Goal: Transaction & Acquisition: Purchase product/service

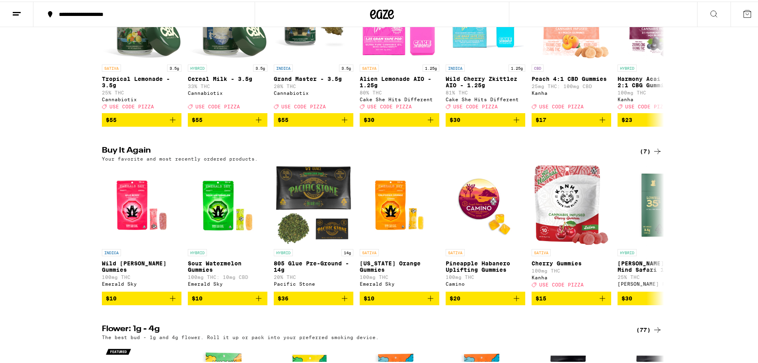
scroll to position [199, 0]
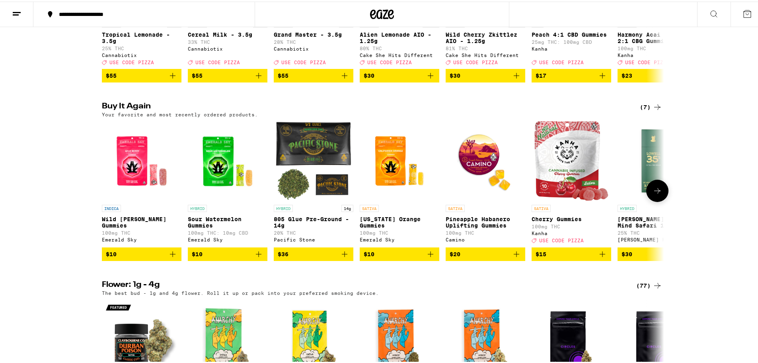
click at [255, 257] on icon "Add to bag" at bounding box center [259, 253] width 10 height 10
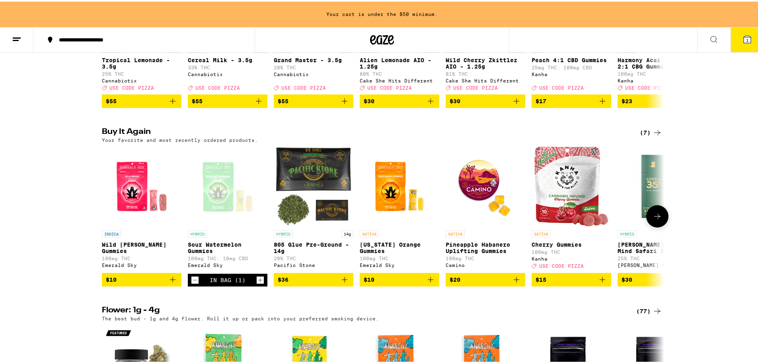
scroll to position [224, 0]
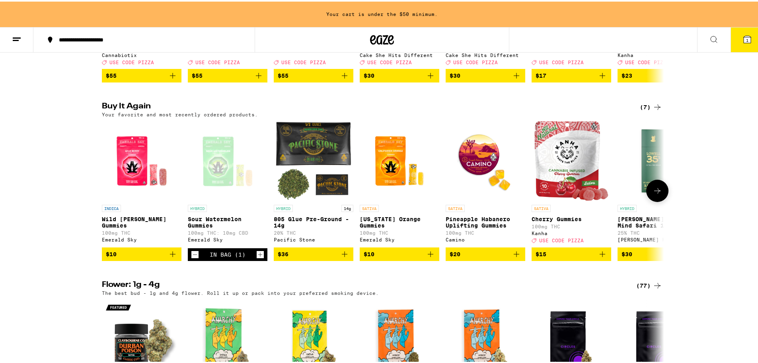
click at [428, 255] on icon "Add to bag" at bounding box center [431, 253] width 6 height 6
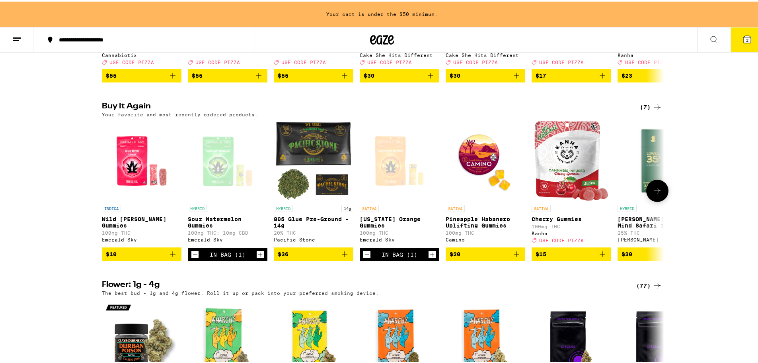
click at [172, 257] on icon "Add to bag" at bounding box center [173, 253] width 10 height 10
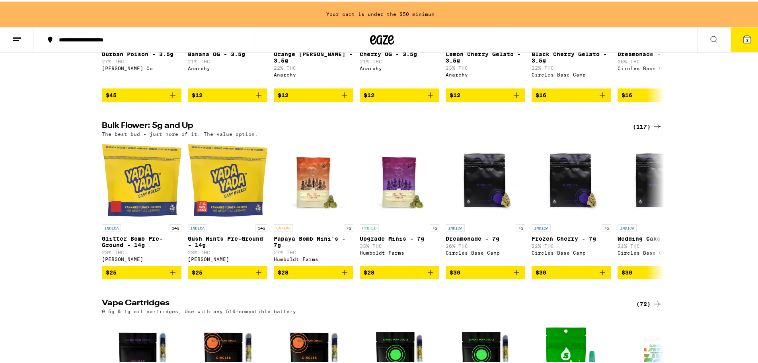
scroll to position [583, 0]
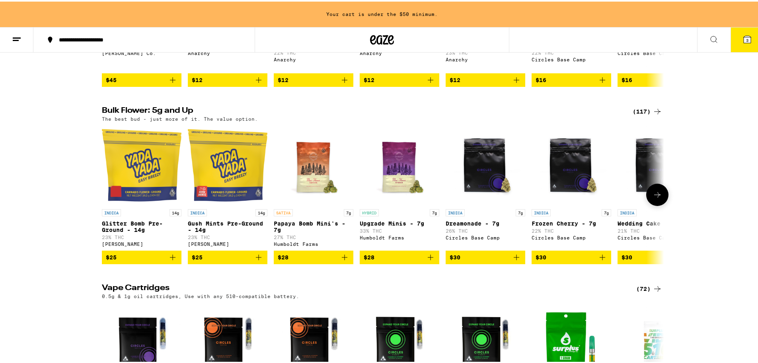
click at [656, 204] on button at bounding box center [657, 193] width 22 height 22
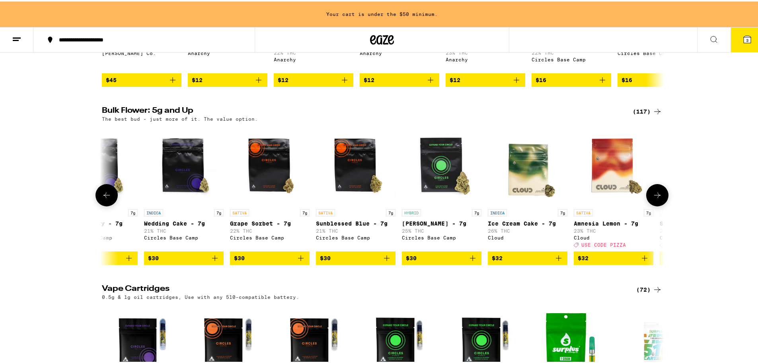
click at [656, 198] on icon at bounding box center [658, 194] width 10 height 10
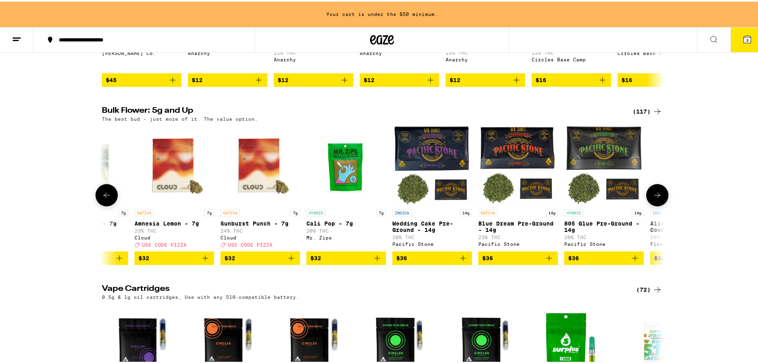
scroll to position [0, 947]
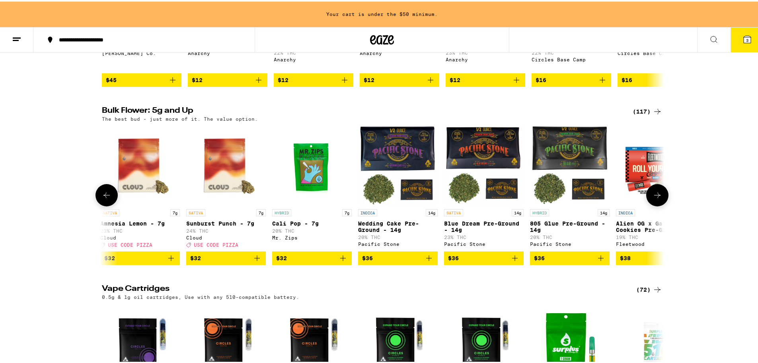
click at [514, 261] on icon "Add to bag" at bounding box center [515, 257] width 10 height 10
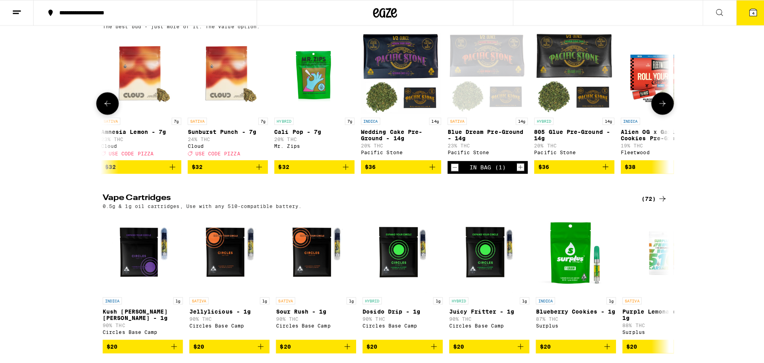
scroll to position [677, 0]
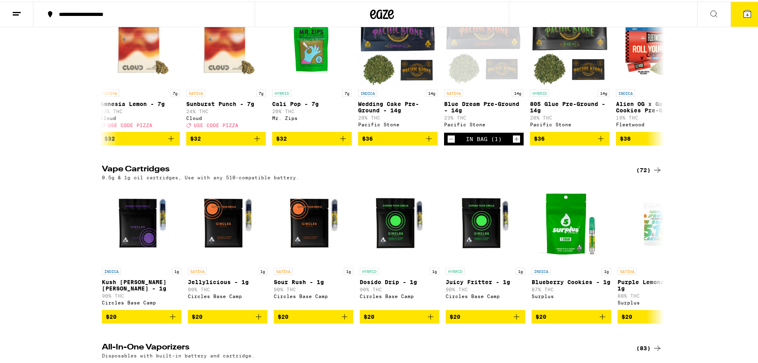
click at [734, 10] on button "4" at bounding box center [747, 12] width 33 height 25
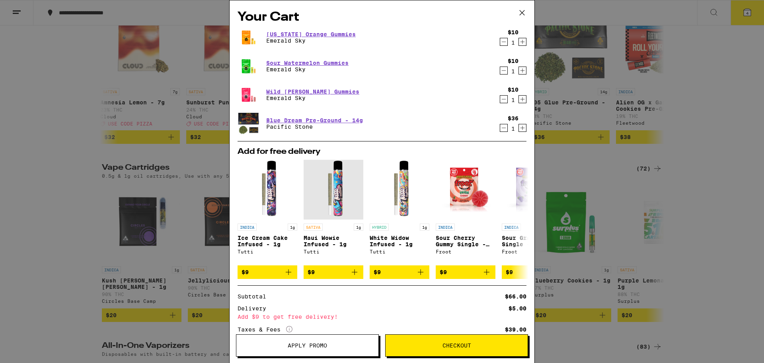
click at [519, 99] on icon "Increment" at bounding box center [522, 99] width 7 height 10
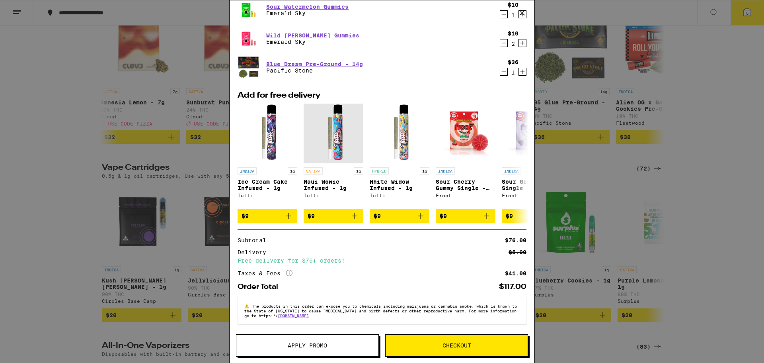
click at [450, 341] on button "Checkout" at bounding box center [456, 345] width 143 height 22
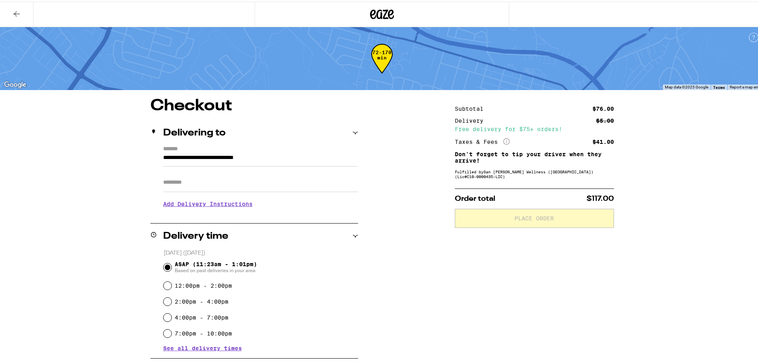
click at [262, 182] on input "Apt/Suite" at bounding box center [260, 180] width 195 height 19
type input "**********"
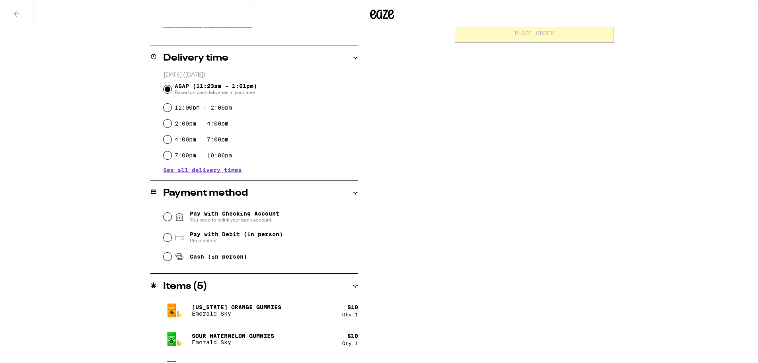
scroll to position [199, 0]
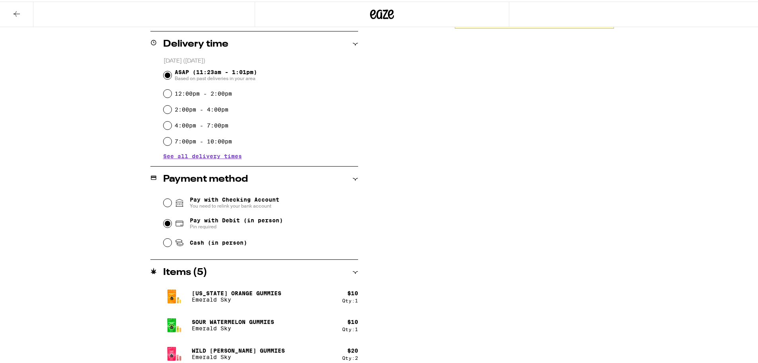
click at [164, 221] on input "Pay with Debit (in person) Pin required" at bounding box center [168, 222] width 8 height 8
radio input "true"
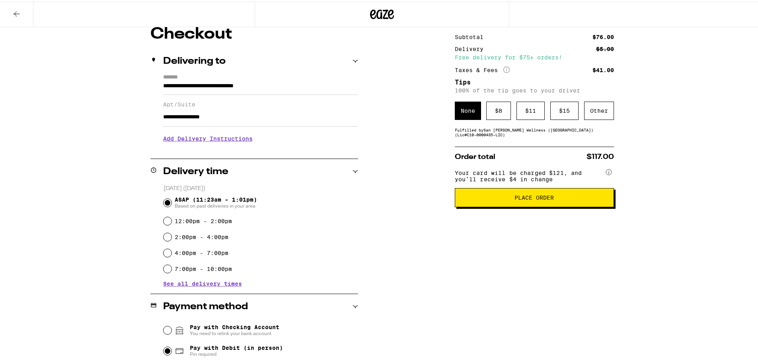
scroll to position [40, 0]
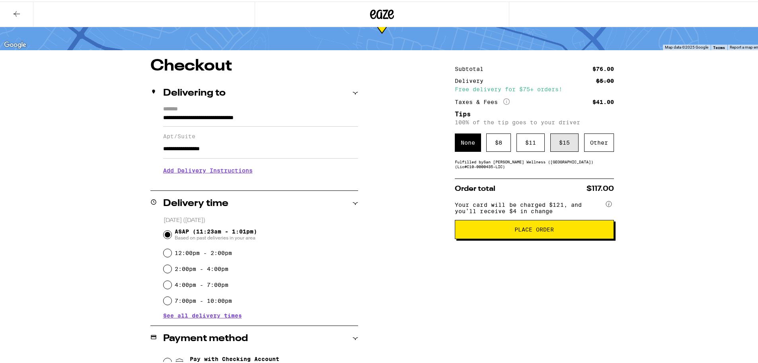
click at [561, 145] on div "$ 15" at bounding box center [564, 141] width 28 height 18
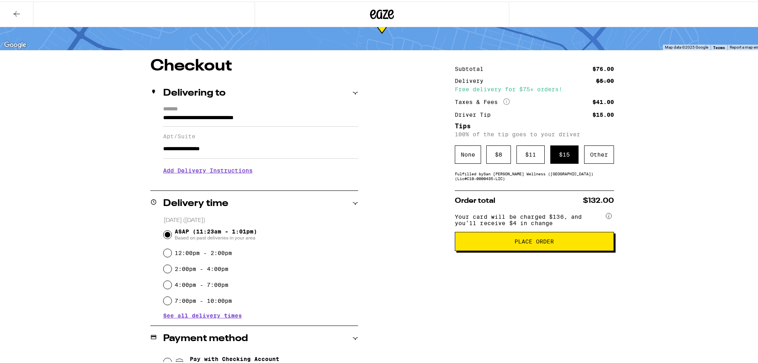
click at [537, 241] on span "Place Order" at bounding box center [534, 240] width 39 height 6
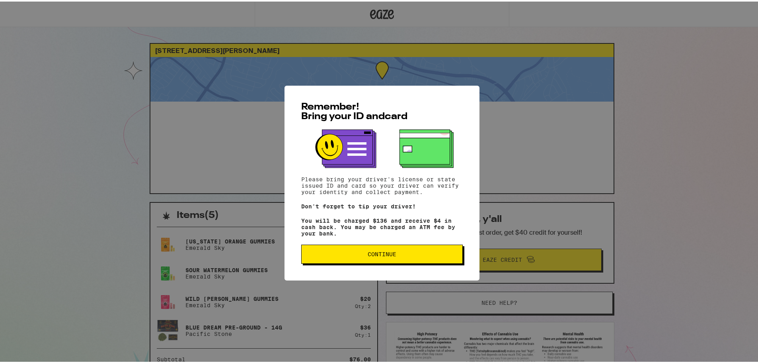
click at [419, 252] on button "Continue" at bounding box center [382, 252] width 162 height 19
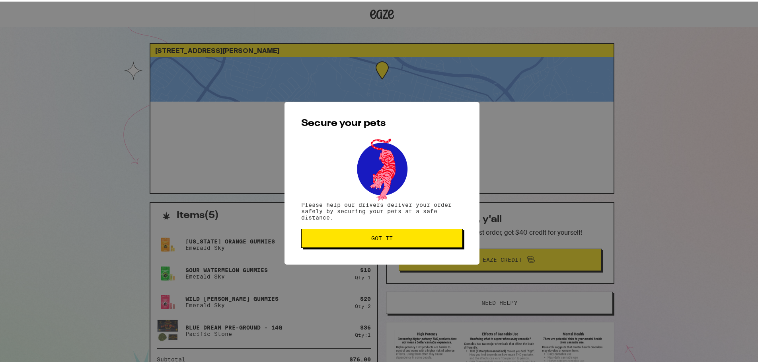
click at [414, 239] on span "Got it" at bounding box center [382, 237] width 148 height 6
